Goal: Task Accomplishment & Management: Manage account settings

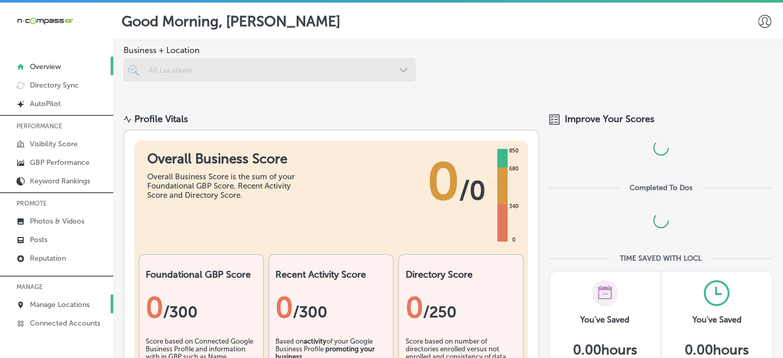
click at [57, 304] on p "Manage Locations" at bounding box center [60, 304] width 60 height 9
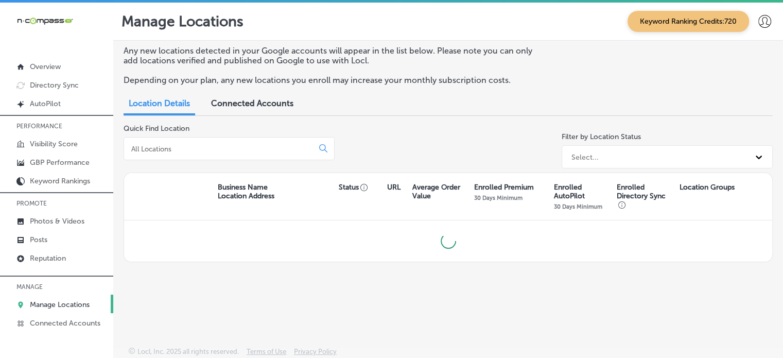
click at [223, 146] on input at bounding box center [220, 148] width 181 height 9
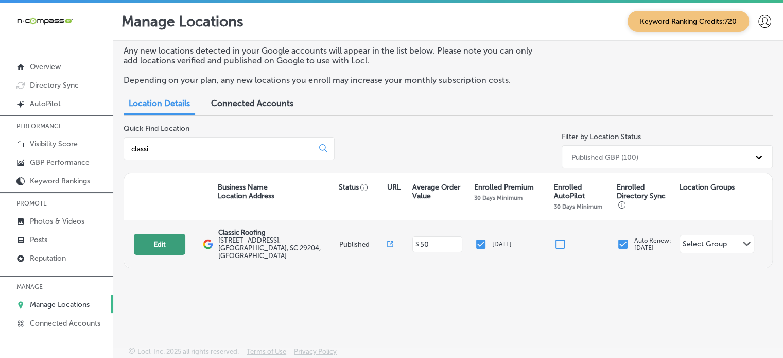
type input "classi"
click at [169, 241] on button "Edit" at bounding box center [160, 244] width 52 height 21
select select "US"
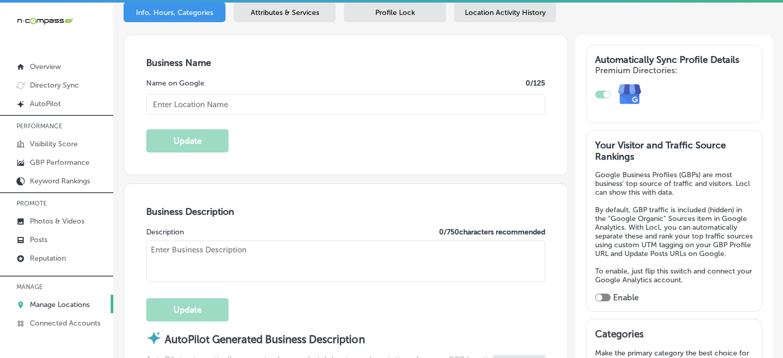
scroll to position [149, 0]
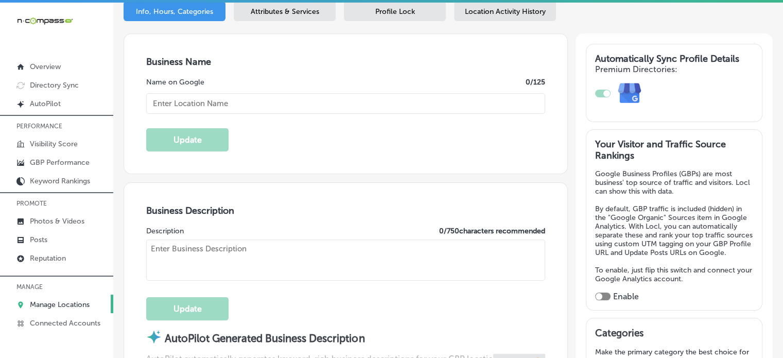
type input "Classic Roofing"
type input "[STREET_ADDRESS]"
type input "Columbia"
type input "29204"
type input "US"
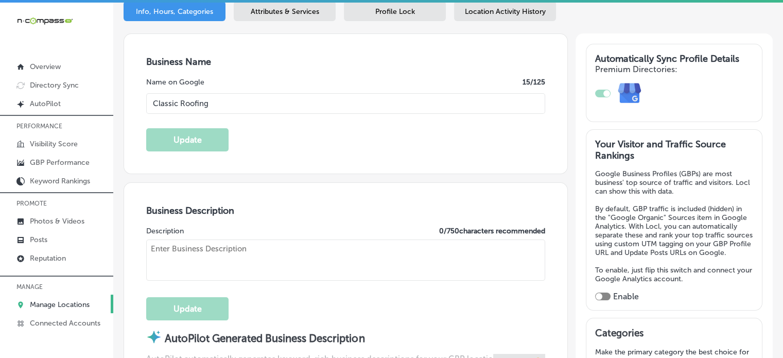
type input "[URL][DOMAIN_NAME]"
checkbox input "true"
type textarea "Classic Roofing, based in [GEOGRAPHIC_DATA], [GEOGRAPHIC_DATA], is your trusted…"
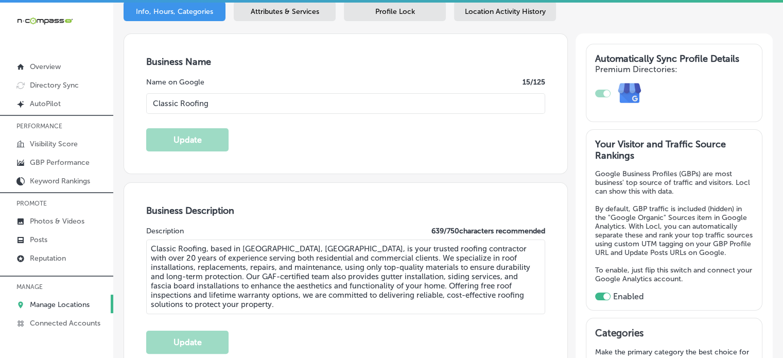
type input "[PHONE_NUMBER]"
click at [517, 20] on div "Location Activity History" at bounding box center [505, 11] width 102 height 20
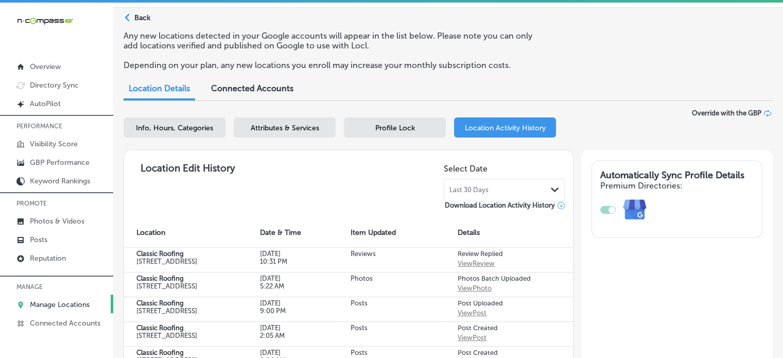
scroll to position [34, 0]
click at [511, 186] on div "Last 30 Days Path Created with Sketch." at bounding box center [505, 189] width 110 height 8
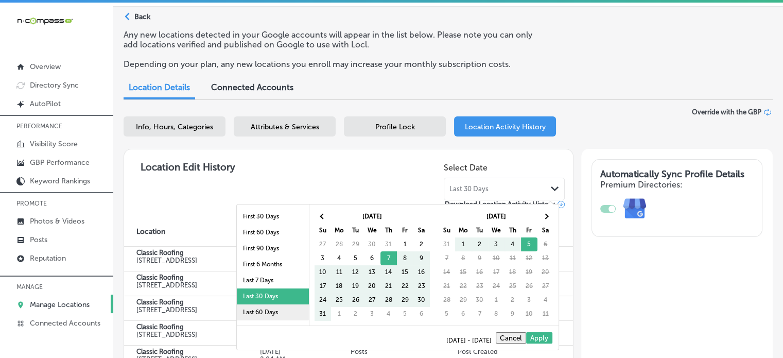
click at [262, 310] on li "Last 60 Days" at bounding box center [273, 312] width 72 height 16
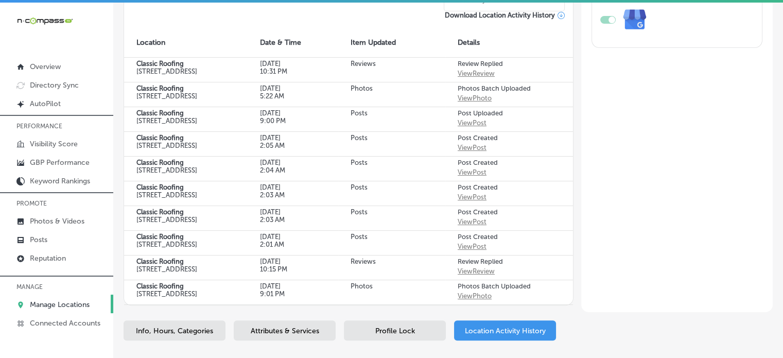
scroll to position [323, 0]
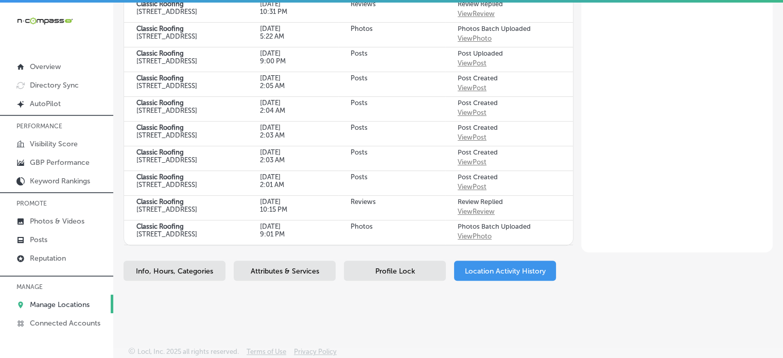
click at [604, 185] on div "Automatically Sync Profile Details Premium Directories:" at bounding box center [677, 76] width 192 height 352
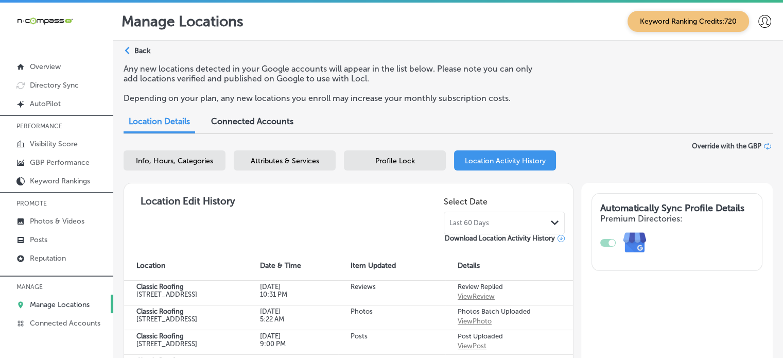
scroll to position [2, 0]
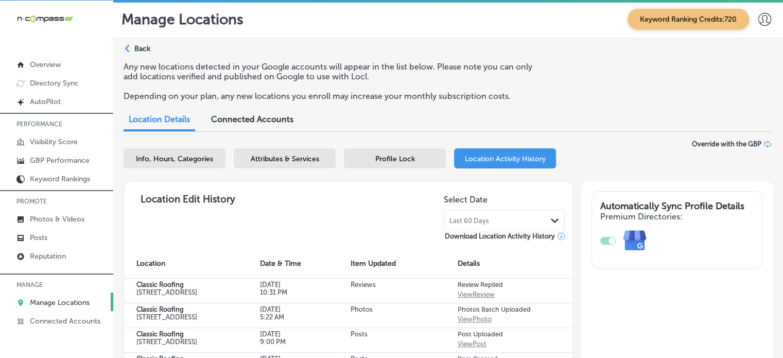
click at [480, 222] on span "Last 60 Days" at bounding box center [470, 221] width 40 height 8
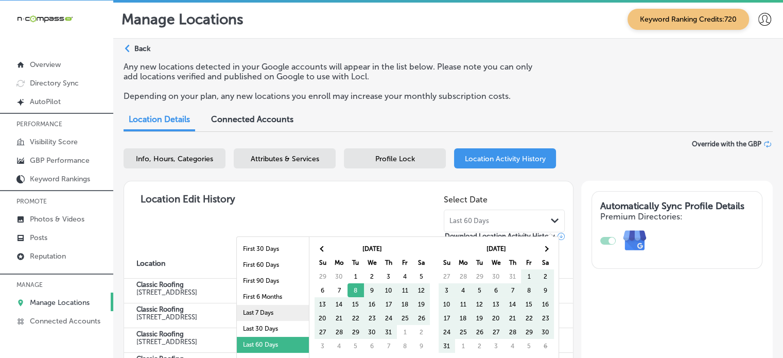
scroll to position [60, 0]
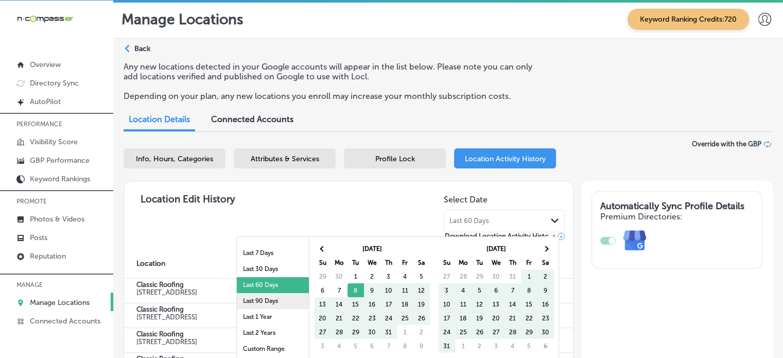
click at [264, 303] on li "Last 90 Days" at bounding box center [273, 301] width 72 height 16
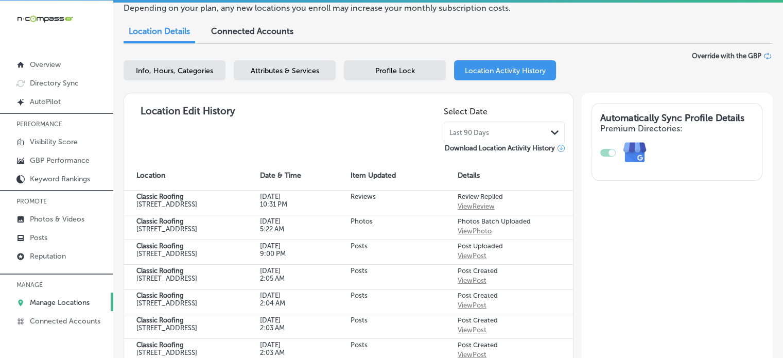
scroll to position [36, 0]
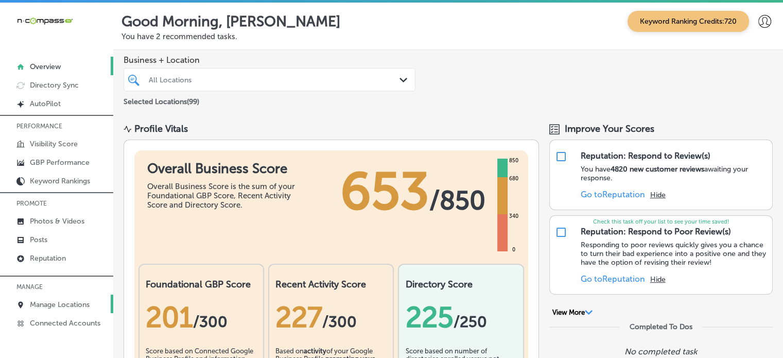
click at [64, 301] on p "Manage Locations" at bounding box center [60, 304] width 60 height 9
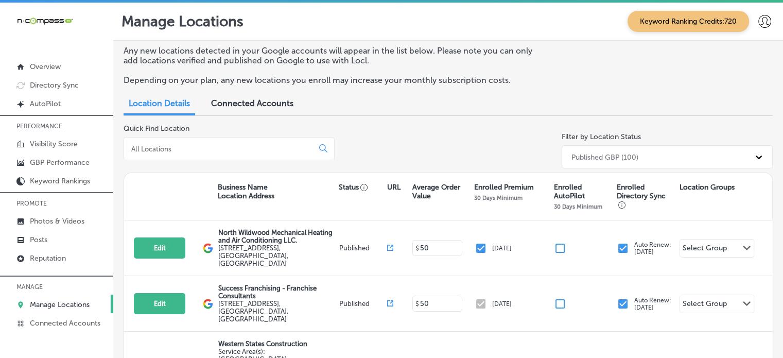
scroll to position [35, 0]
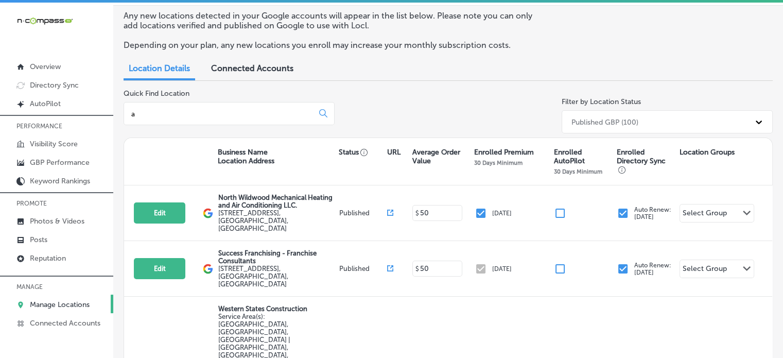
click at [202, 115] on div "Any new locations detected in your Google accounts will appear in the list belo…" at bounding box center [448, 242] width 670 height 472
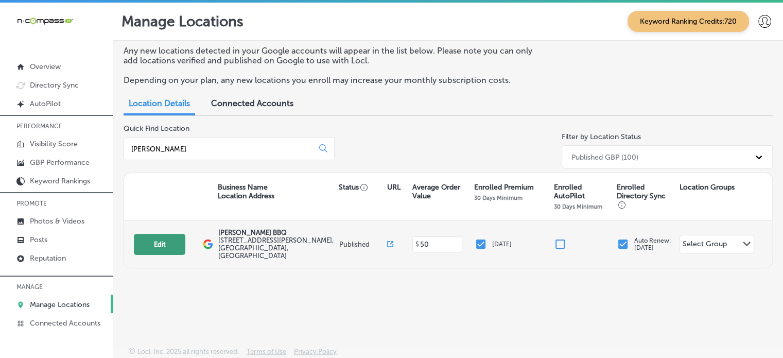
type input "[PERSON_NAME]"
click at [159, 234] on button "Edit" at bounding box center [160, 244] width 52 height 21
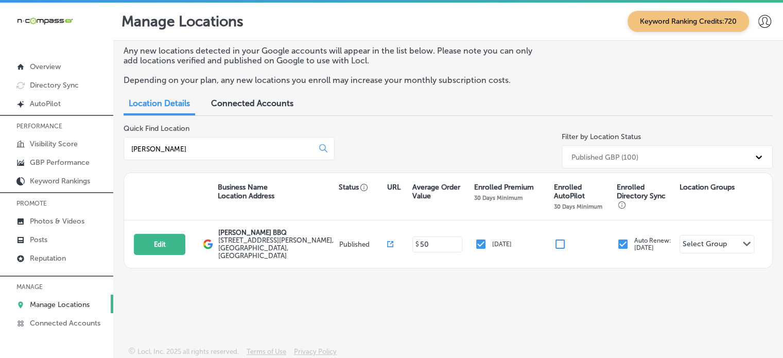
select select "US"
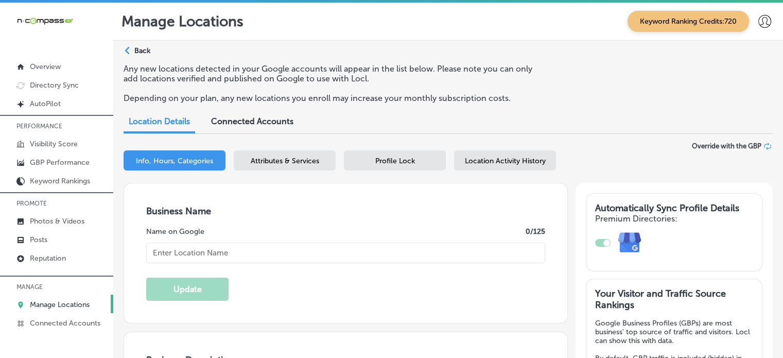
checkbox input "true"
type input "Alday's BBQ"
type input "3877 Clark Rd"
type input "Sarasota"
type input "34233"
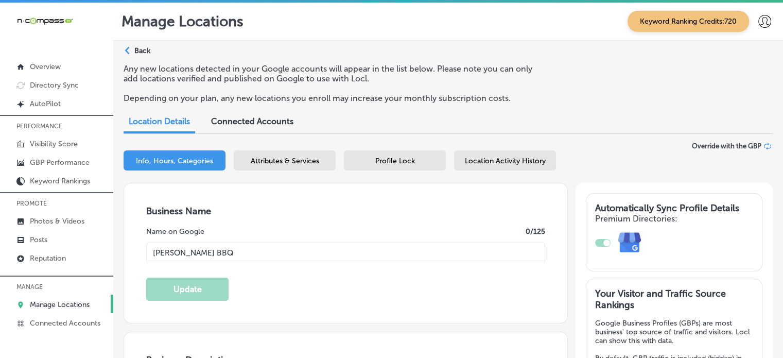
type input "US"
type input "https://aldaysbbq.com/"
type textarea "With years of expertise and an unwavering commitment to excellence, Alday's BBQ…"
type input "+1 941 809 2589"
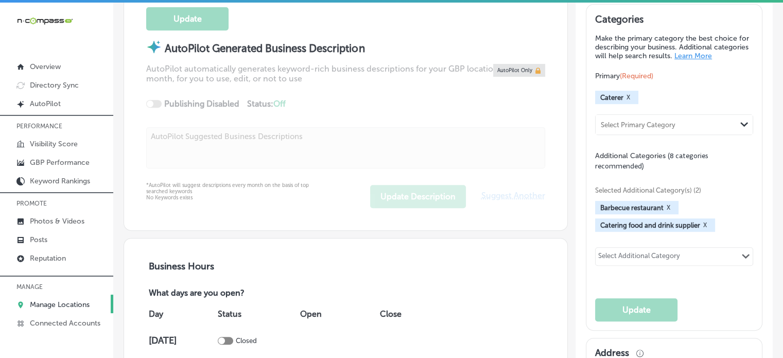
scroll to position [464, 0]
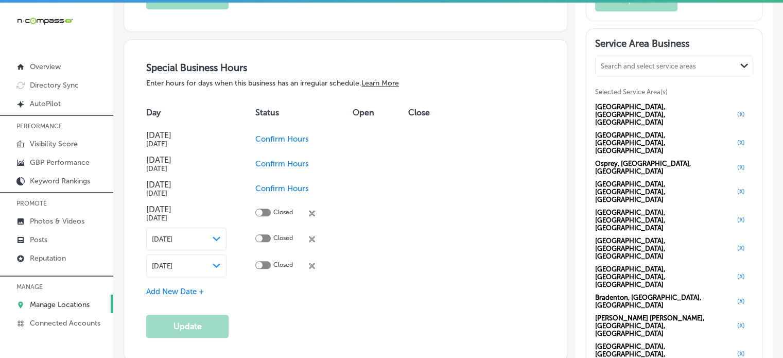
scroll to position [1032, 0]
click at [45, 160] on p "GBP Performance" at bounding box center [60, 162] width 60 height 9
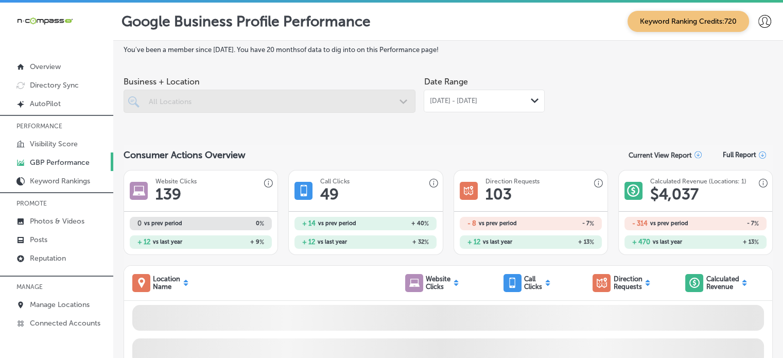
click at [475, 97] on span "Aug 01, 2025 - Aug 31, 2025" at bounding box center [453, 101] width 47 height 8
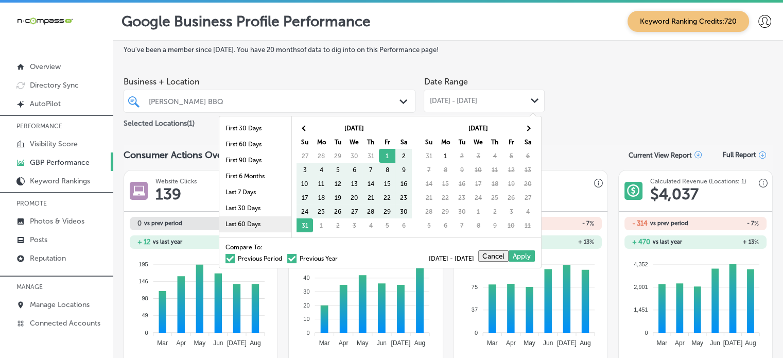
scroll to position [32, 0]
click at [239, 202] on li "Last 90 Days" at bounding box center [255, 208] width 72 height 16
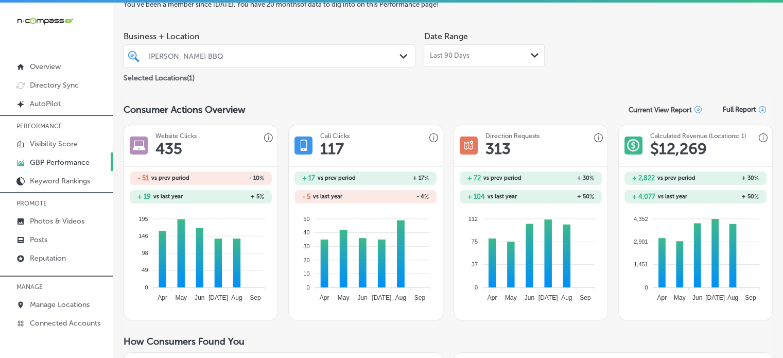
scroll to position [44, 0]
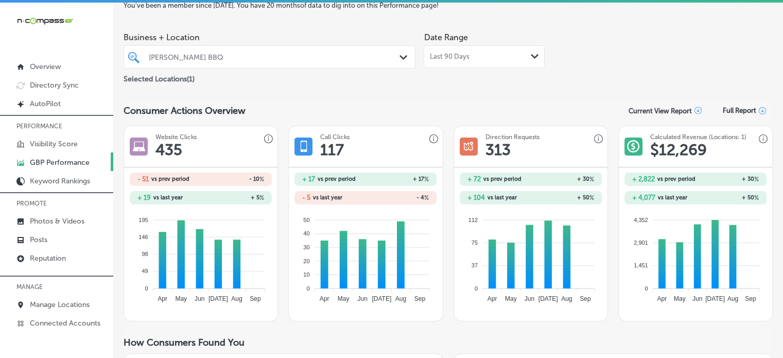
click at [467, 57] on div "Last 90 Days Path Created with Sketch." at bounding box center [485, 57] width 110 height 8
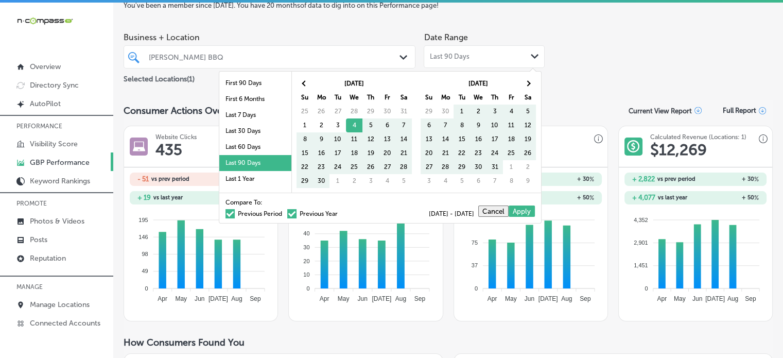
click at [287, 211] on span at bounding box center [291, 213] width 9 height 9
click at [340, 212] on input "Previous Year" at bounding box center [340, 212] width 0 height 0
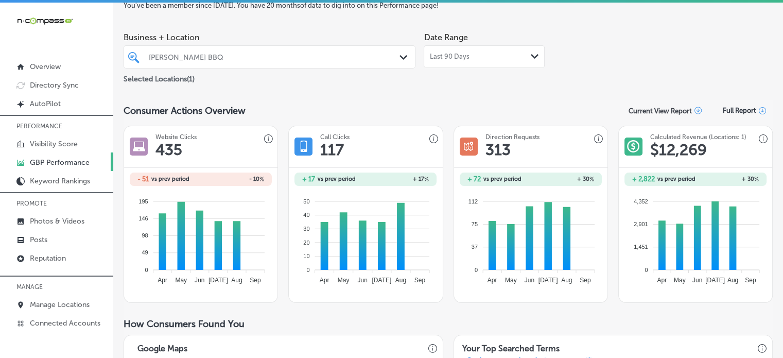
click at [581, 8] on label "You've been a member since July, 2025 . You have 20 months of data to dig into …" at bounding box center [448, 6] width 649 height 8
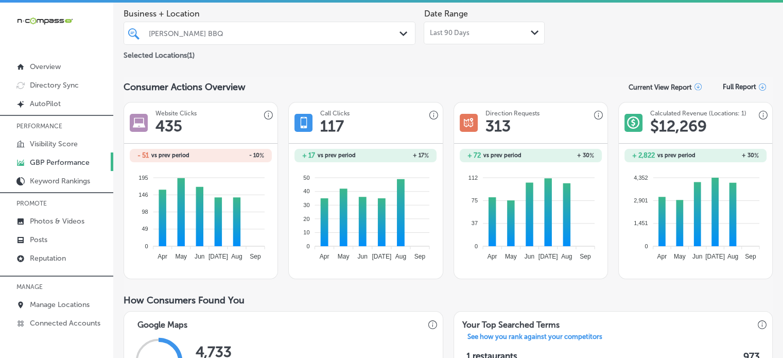
scroll to position [0, 0]
